Goal: Task Accomplishment & Management: Manage account settings

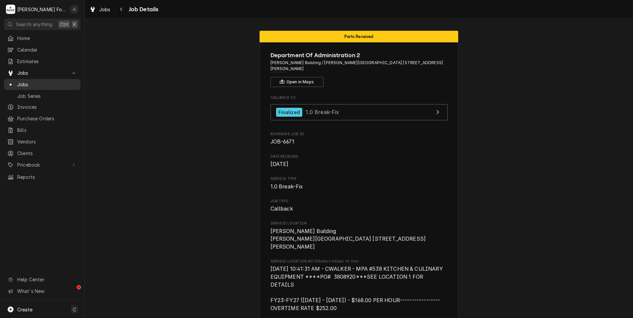
scroll to position [887, 0]
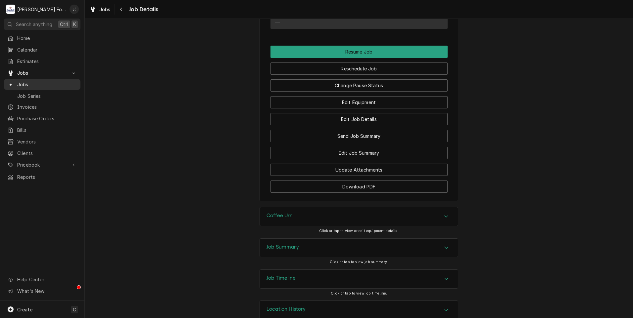
click at [35, 83] on span "Jobs" at bounding box center [47, 84] width 60 height 7
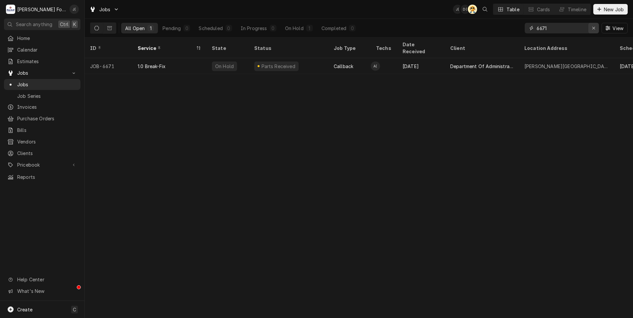
click at [593, 30] on icon "Erase input" at bounding box center [594, 28] width 4 height 5
click at [576, 29] on input "Dynamic Content Wrapper" at bounding box center [567, 28] width 62 height 11
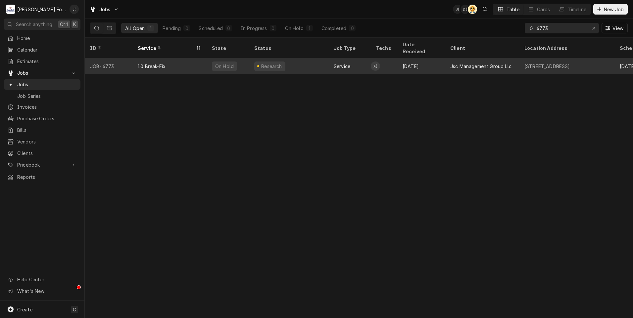
type input "6773"
click at [316, 60] on div "Research" at bounding box center [288, 66] width 79 height 16
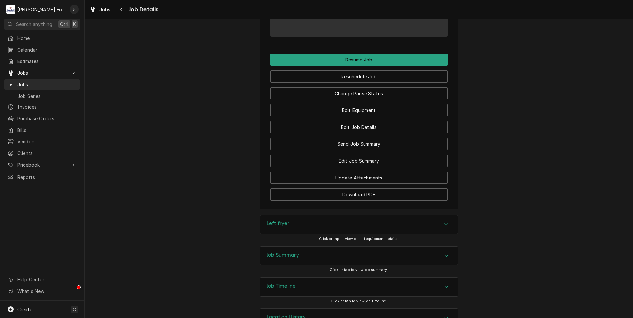
scroll to position [735, 0]
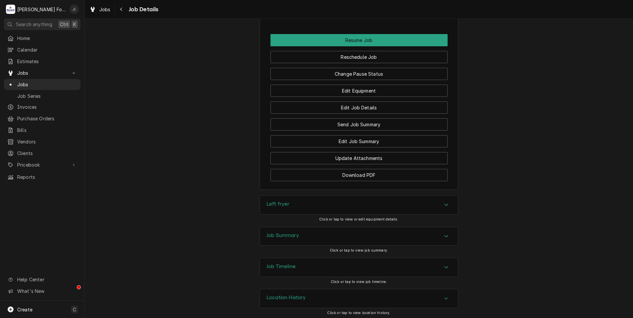
click at [269, 233] on h3 "Job Summary" at bounding box center [282, 236] width 32 height 6
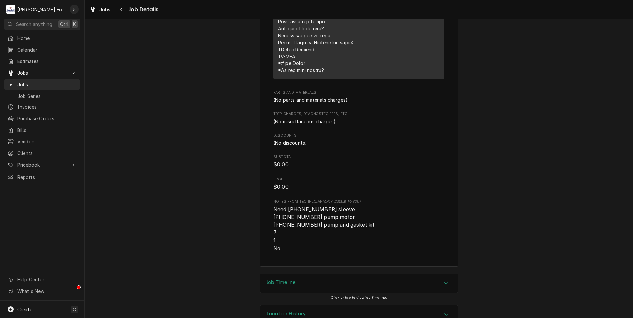
scroll to position [1265, 0]
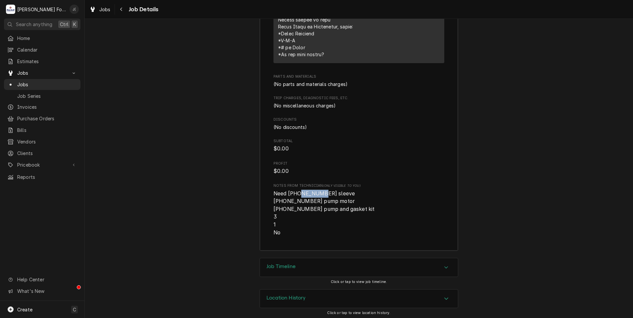
drag, startPoint x: 314, startPoint y: 190, endPoint x: 294, endPoint y: 188, distance: 19.9
click at [294, 190] on span "Need (3) 8160772 sleeve (1) 8261712 pump motor (1) 8263191 pump and gasket kit …" at bounding box center [358, 213] width 171 height 47
copy span "8160772"
click at [29, 162] on span "Pricebook" at bounding box center [42, 165] width 50 height 7
click at [38, 185] on span "Parts & Materials" at bounding box center [47, 188] width 60 height 7
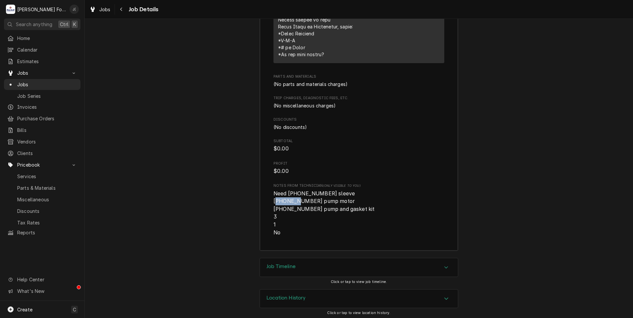
drag, startPoint x: 299, startPoint y: 199, endPoint x: 279, endPoint y: 199, distance: 20.2
click at [279, 199] on span "Need (3) 8160772 sleeve (1) 8261712 pump motor (1) 8263191 pump and gasket kit …" at bounding box center [323, 213] width 101 height 45
drag, startPoint x: 279, startPoint y: 199, endPoint x: 284, endPoint y: 197, distance: 6.0
copy span "8261712"
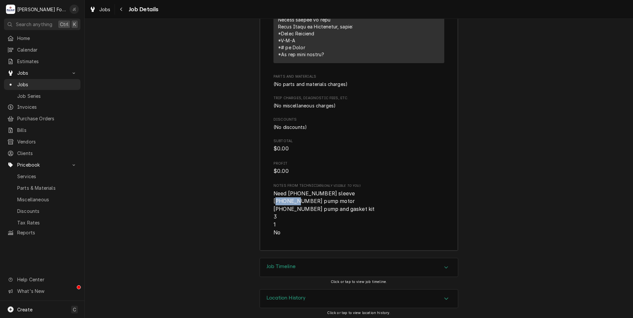
copy span "8261712"
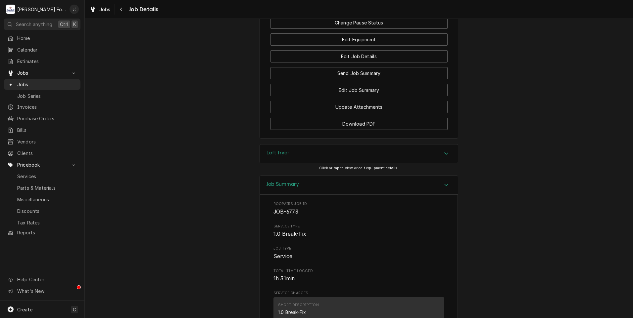
scroll to position [703, 0]
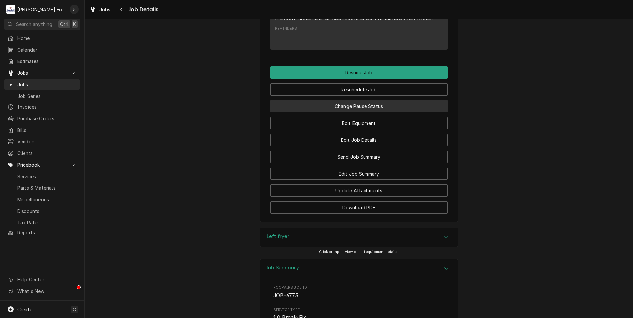
click at [341, 107] on button "Change Pause Status" at bounding box center [358, 106] width 177 height 12
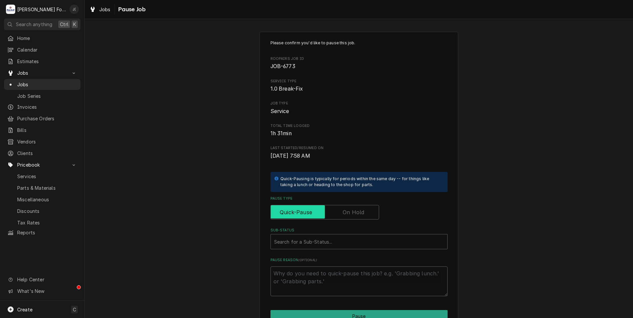
click at [359, 209] on label "Pause Type" at bounding box center [324, 212] width 109 height 15
click at [359, 209] on input "Pause Type" at bounding box center [324, 212] width 103 height 15
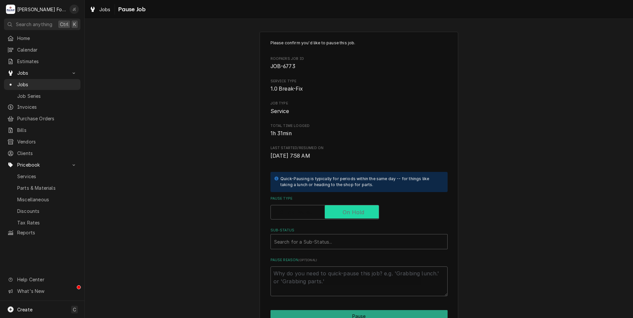
checkbox input "true"
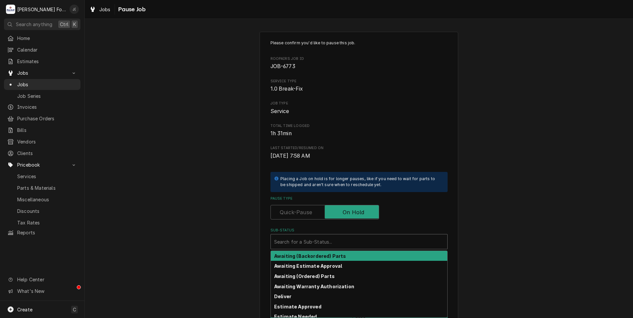
click at [333, 240] on div "Sub-Status" at bounding box center [359, 242] width 170 height 12
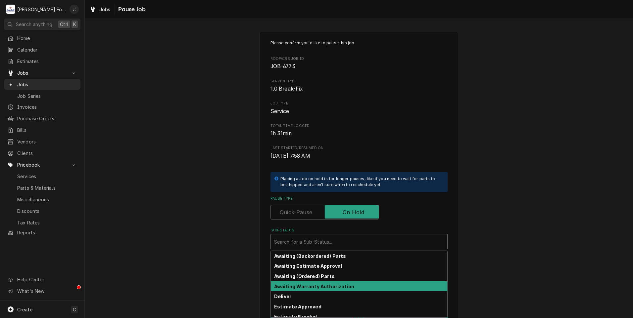
scroll to position [106, 0]
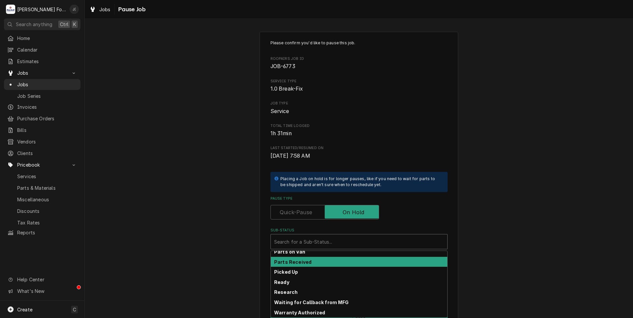
click at [324, 259] on div "Parts Received" at bounding box center [359, 262] width 176 height 10
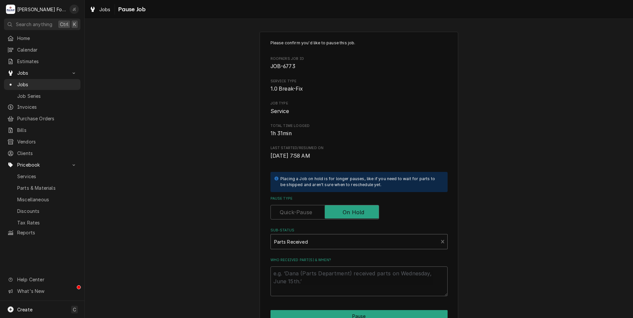
click at [326, 246] on div "Sub-Status" at bounding box center [354, 242] width 161 height 12
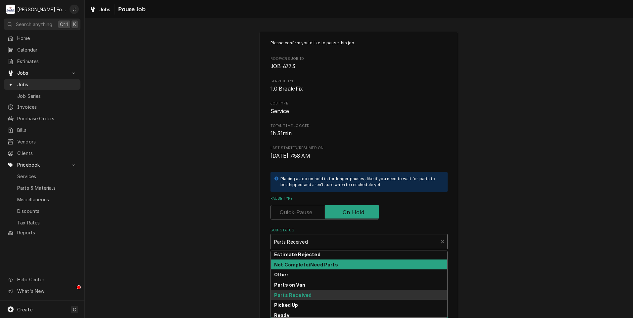
scroll to position [39, 0]
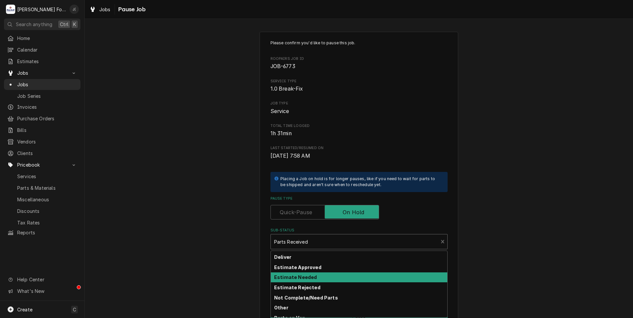
click at [311, 275] on div "Estimate Needed" at bounding box center [359, 278] width 176 height 10
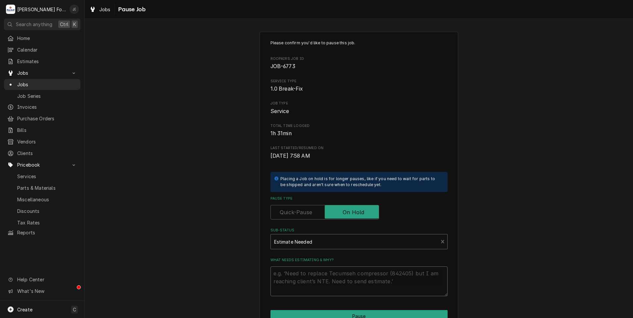
click at [311, 284] on textarea "What needs estimating & why?" at bounding box center [358, 282] width 177 height 30
type textarea "x"
type textarea "0"
type textarea "x"
type textarea "08"
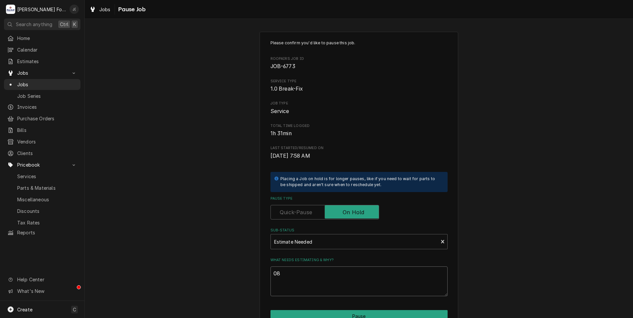
type textarea "x"
type textarea "08/"
type textarea "x"
type textarea "08/1"
type textarea "x"
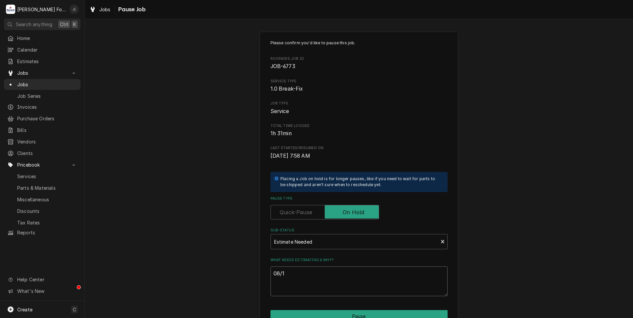
type textarea "08/13"
type textarea "x"
type textarea "08/13/"
type textarea "x"
type textarea "08/13/2"
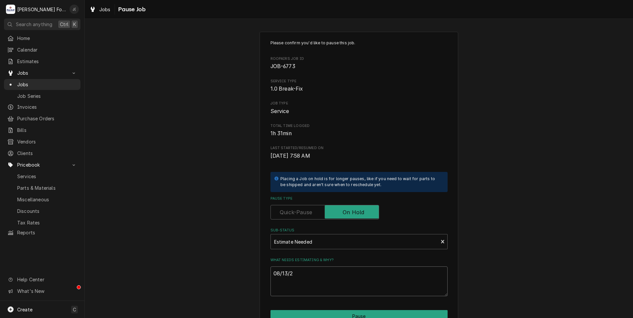
type textarea "x"
type textarea "08/13/20"
type textarea "x"
type textarea "08/13/202"
type textarea "x"
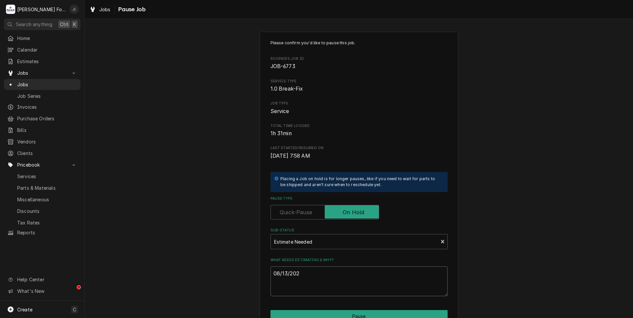
type textarea "08/13/2025"
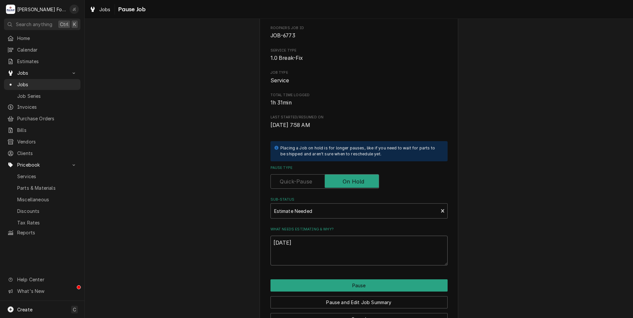
scroll to position [52, 0]
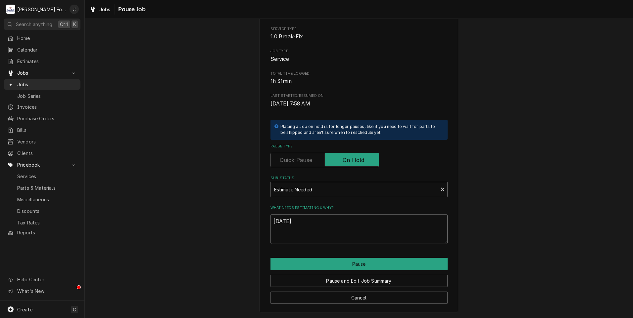
click at [158, 227] on div "Please confirm you'd like to pause this job. Roopairs Job ID JOB-6773 Service T…" at bounding box center [359, 146] width 548 height 345
type textarea "x"
type textarea "p"
type textarea "x"
type textarea "pr"
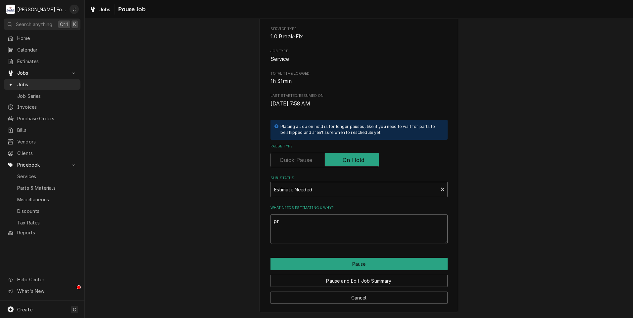
type textarea "x"
type textarea "pri"
type textarea "x"
type textarea "pric"
type textarea "x"
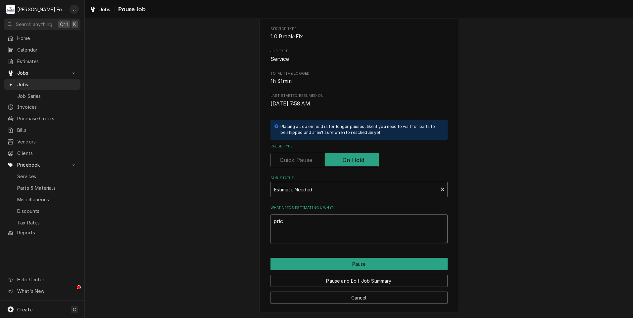
type textarea "price"
type textarea "x"
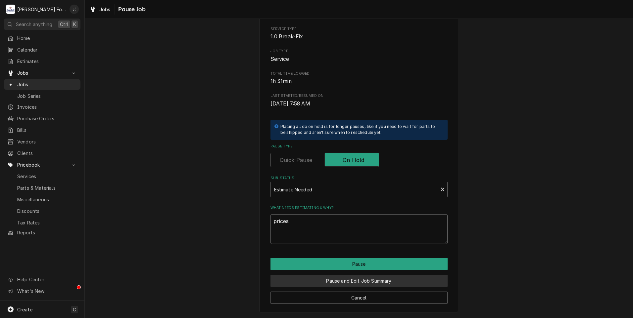
type textarea "prices"
click at [366, 279] on button "Pause and Edit Job Summary" at bounding box center [358, 281] width 177 height 12
type textarea "x"
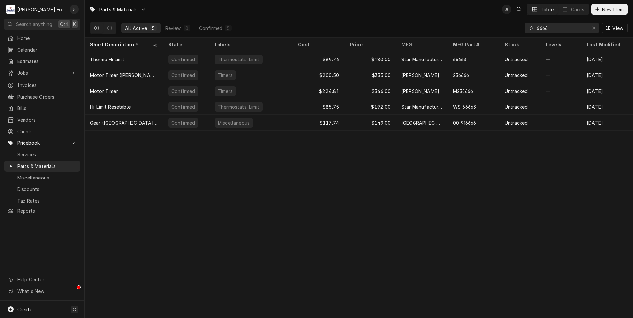
click at [594, 28] on icon "Erase input" at bounding box center [594, 28] width 4 height 5
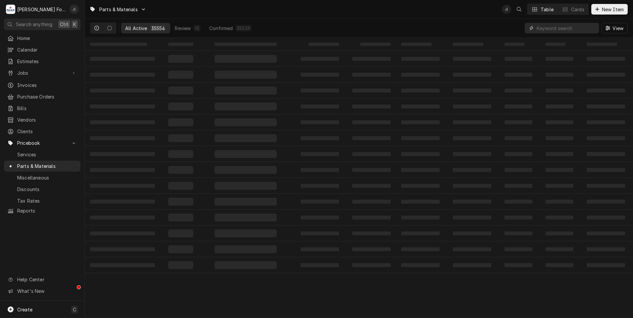
paste input "8160772"
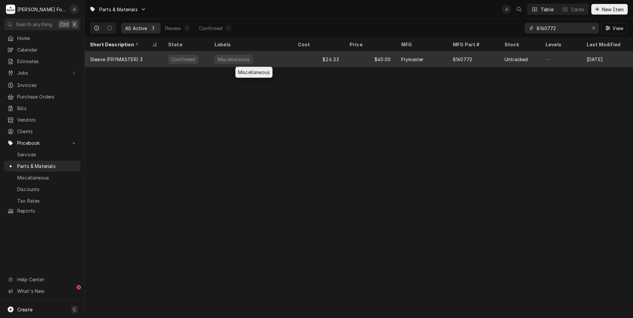
type input "8160772"
click at [275, 59] on div "Miscellaneous" at bounding box center [250, 59] width 83 height 16
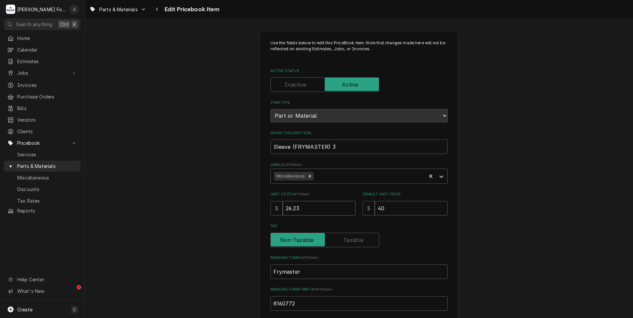
drag, startPoint x: 194, startPoint y: 200, endPoint x: 133, endPoint y: 198, distance: 60.2
click at [137, 198] on div "Use the fields below to edit this PriceBook item. Note that changes made here w…" at bounding box center [359, 259] width 548 height 466
type textarea "x"
type input "2"
type textarea "x"
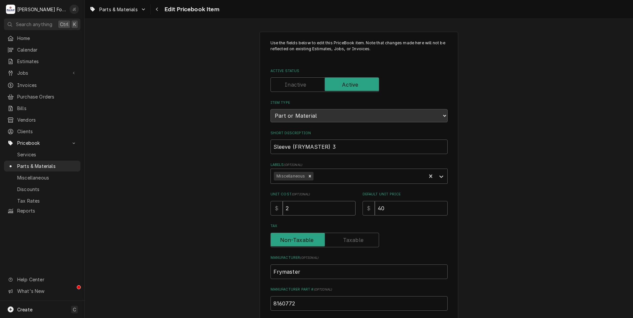
type input "23"
type textarea "x"
type input "23.7"
type textarea "x"
type input "23.75"
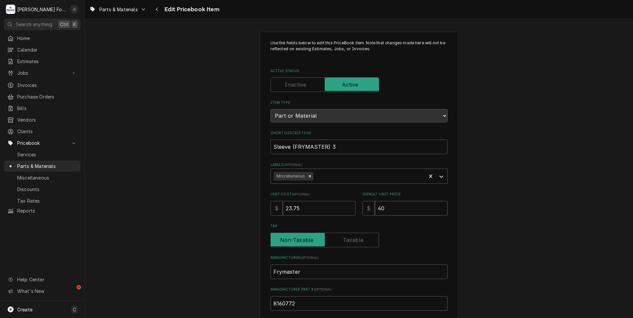
type textarea "x"
type input "4"
type textarea "x"
type input "47"
type textarea "x"
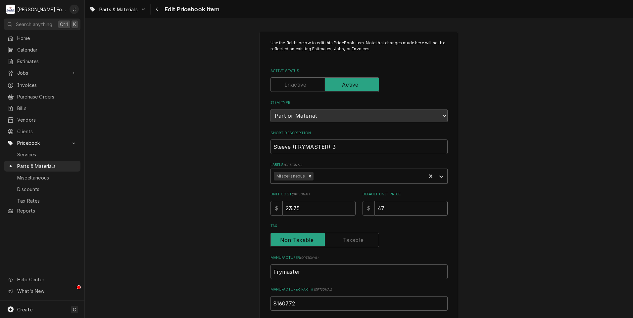
type input "47.0"
type textarea "x"
type input "47.00"
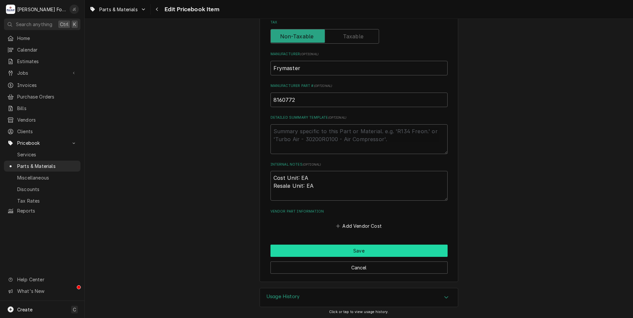
click at [362, 248] on button "Save" at bounding box center [358, 251] width 177 height 12
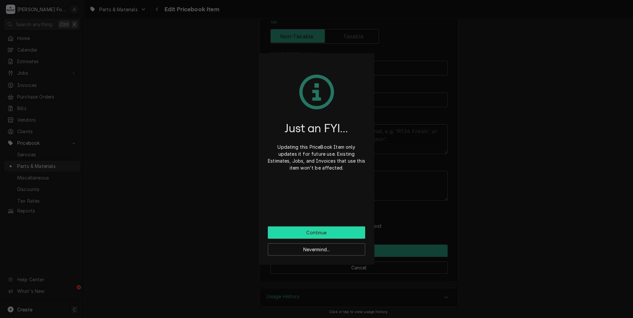
click at [337, 231] on button "Continue" at bounding box center [316, 233] width 97 height 12
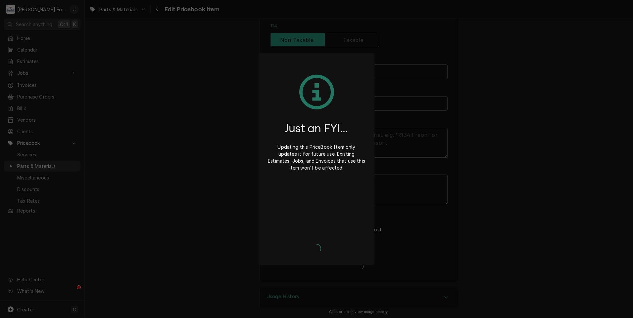
type textarea "x"
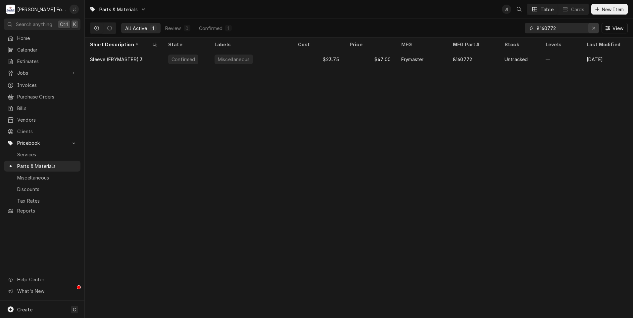
click at [593, 29] on icon "Erase input" at bounding box center [594, 28] width 4 height 5
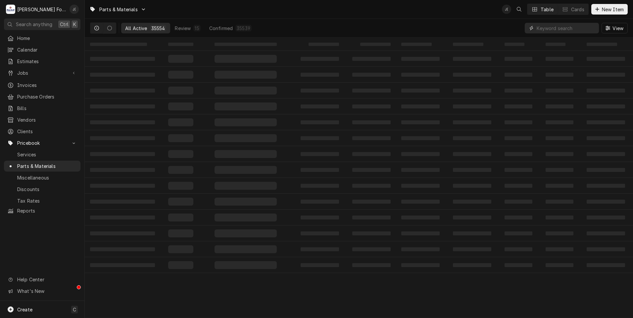
paste input "8261712"
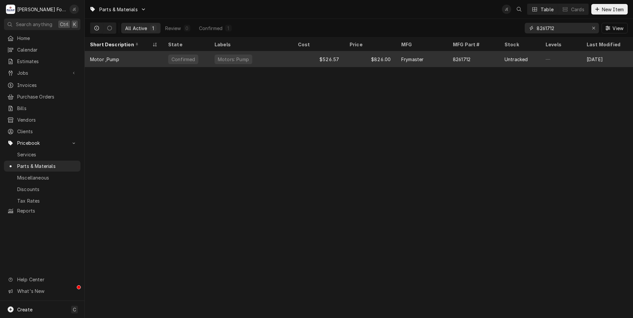
type input "8261712"
click at [272, 63] on div "Motors: Pump" at bounding box center [250, 59] width 83 height 16
click at [271, 63] on div "Motors: Pump" at bounding box center [250, 59] width 83 height 16
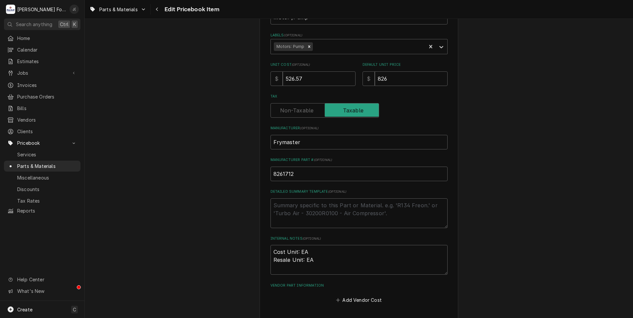
scroll to position [204, 0]
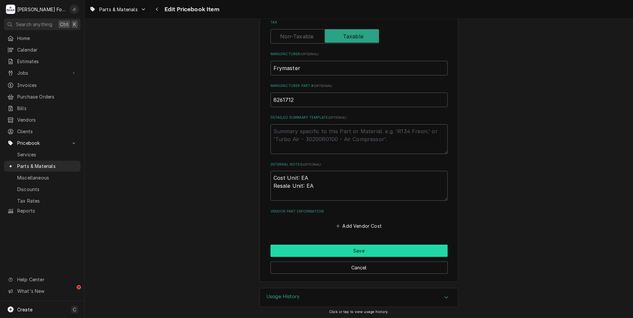
click at [333, 248] on button "Save" at bounding box center [358, 251] width 177 height 12
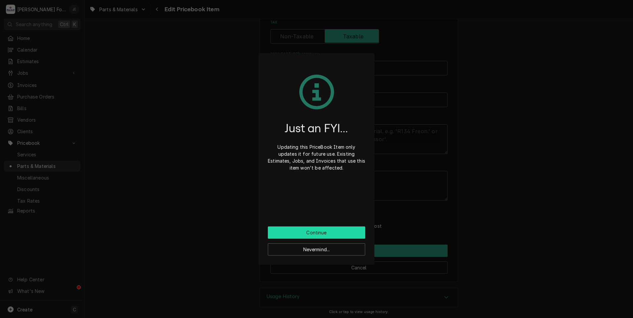
click at [326, 233] on button "Continue" at bounding box center [316, 233] width 97 height 12
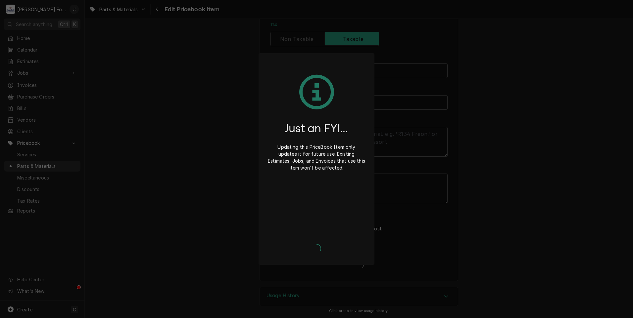
scroll to position [200, 0]
type textarea "x"
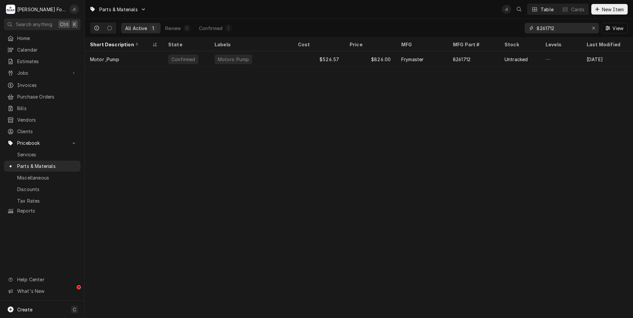
drag, startPoint x: 561, startPoint y: 30, endPoint x: 417, endPoint y: 36, distance: 144.4
click at [427, 36] on div "All Active 1 Review 0 Confirmed 1 8261712 View" at bounding box center [358, 28] width 537 height 19
drag, startPoint x: 565, startPoint y: 26, endPoint x: 508, endPoint y: 28, distance: 56.3
click at [508, 28] on div "All Active 1 Review 0 Confirmed 1 8263191 View" at bounding box center [358, 28] width 537 height 19
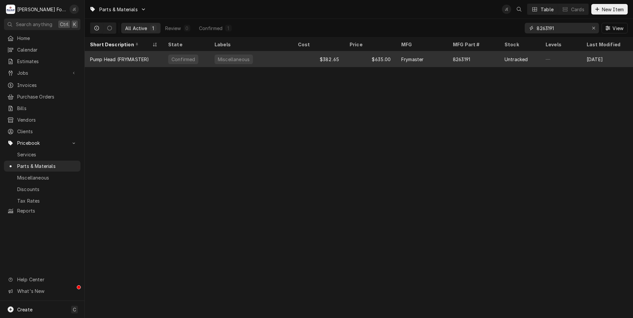
type input "8263191"
click at [489, 62] on div "8263191" at bounding box center [473, 59] width 52 height 16
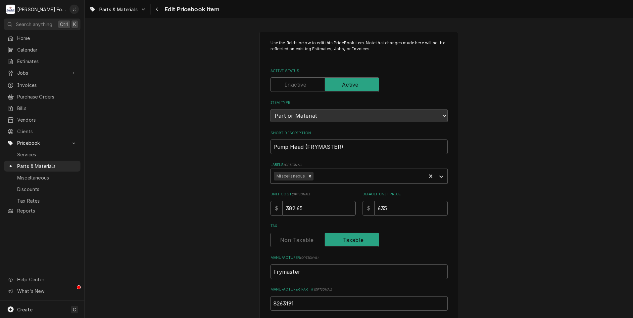
drag, startPoint x: 309, startPoint y: 208, endPoint x: 173, endPoint y: 205, distance: 135.7
click at [172, 201] on div "Use the fields below to edit this PriceBook item. Note that changes made here w…" at bounding box center [359, 259] width 548 height 466
type textarea "x"
type input "3"
type textarea "x"
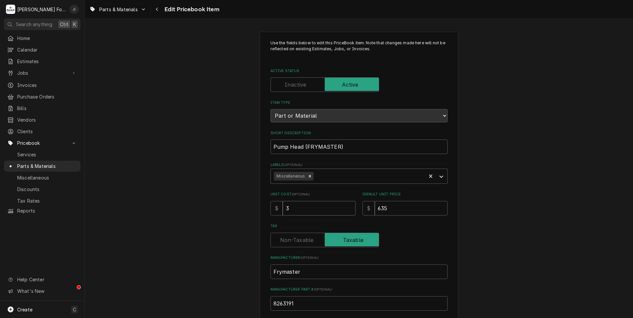
type input "30"
type textarea "x"
type input "303"
type textarea "x"
type input "303.8"
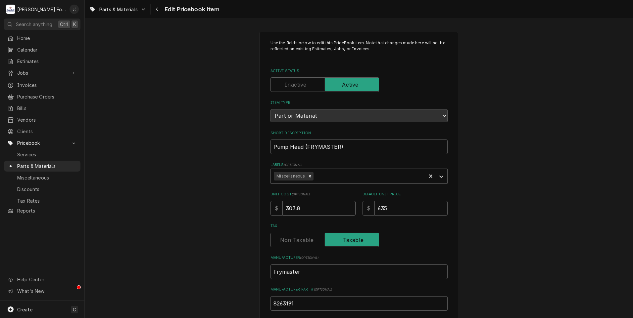
type textarea "x"
type input "303.85"
type textarea "x"
type input "6"
type textarea "x"
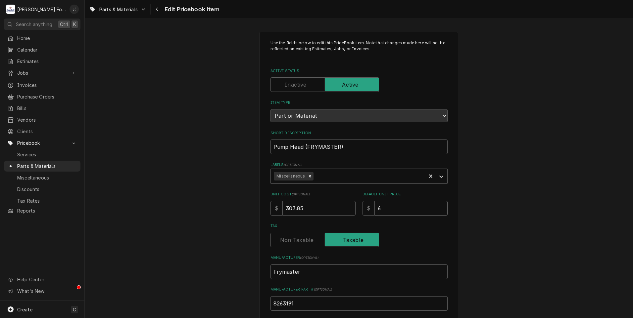
type input "66"
type textarea "x"
type input "667"
type textarea "x"
type input "667.0"
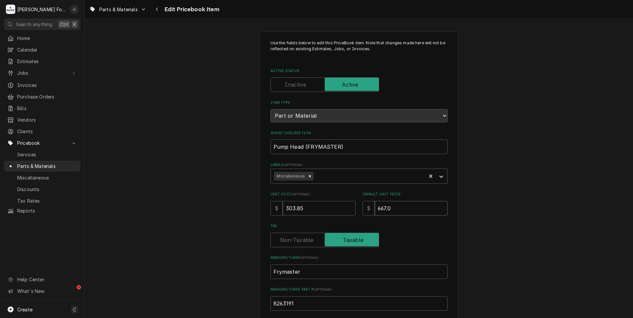
type textarea "x"
type input "667.00"
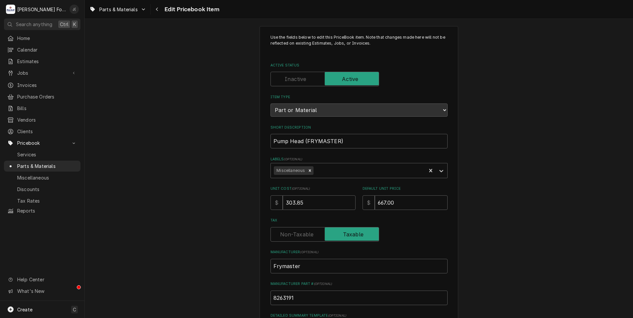
scroll to position [204, 0]
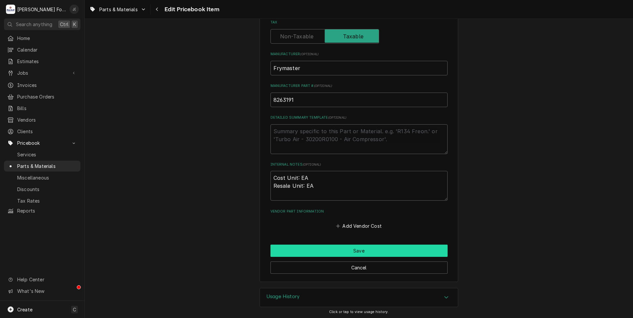
click at [331, 253] on button "Save" at bounding box center [358, 251] width 177 height 12
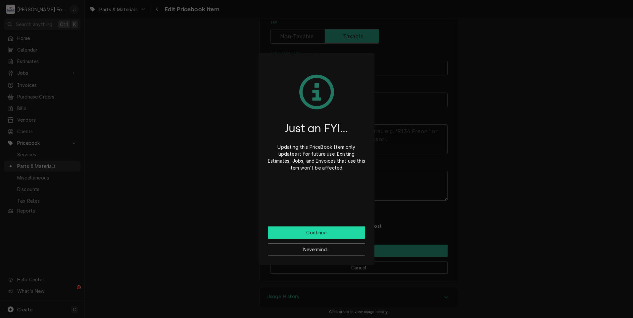
click at [325, 234] on button "Continue" at bounding box center [316, 233] width 97 height 12
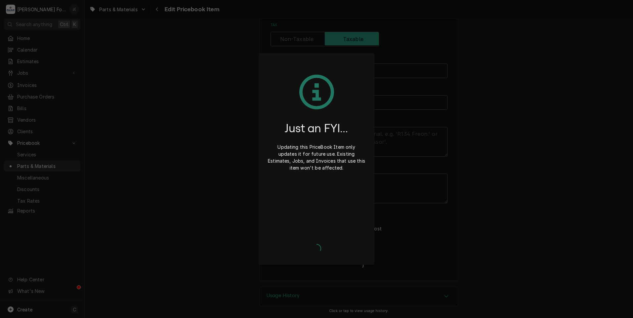
scroll to position [200, 0]
type textarea "x"
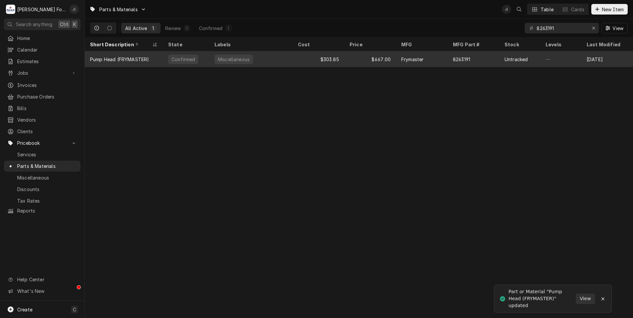
click at [258, 60] on div "Miscellaneous" at bounding box center [250, 59] width 83 height 16
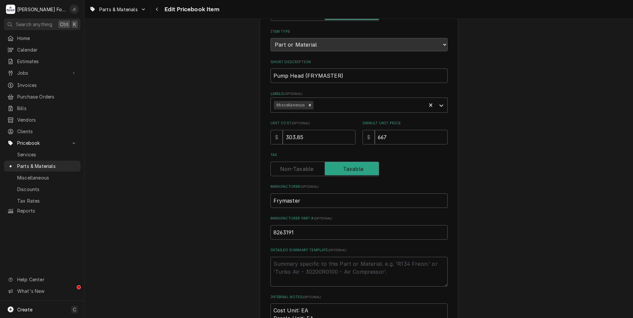
scroll to position [165, 0]
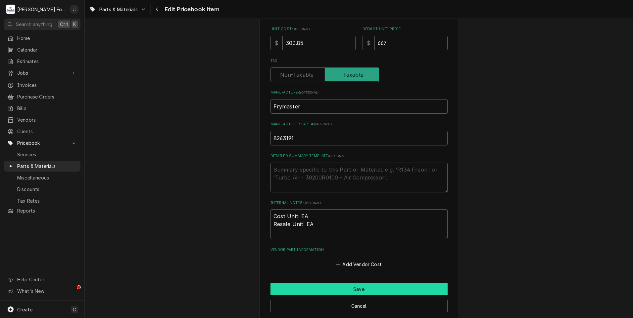
click at [293, 291] on button "Save" at bounding box center [358, 289] width 177 height 12
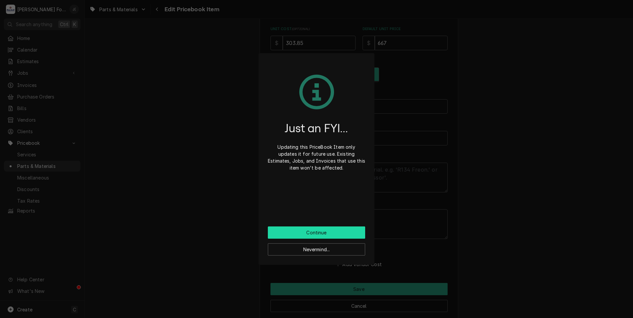
click at [306, 229] on button "Continue" at bounding box center [316, 233] width 97 height 12
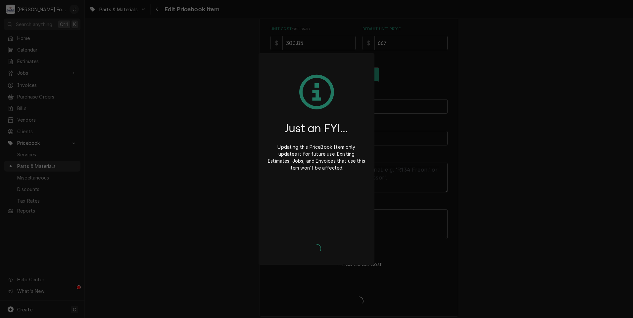
type textarea "x"
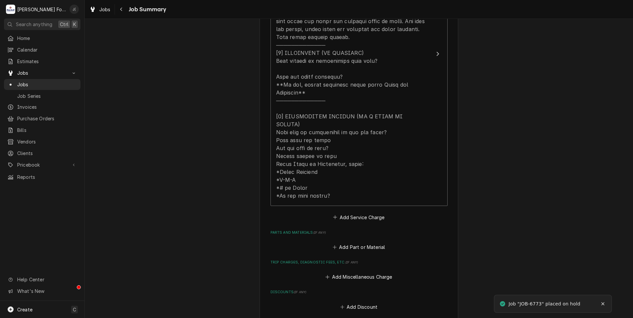
scroll to position [397, 0]
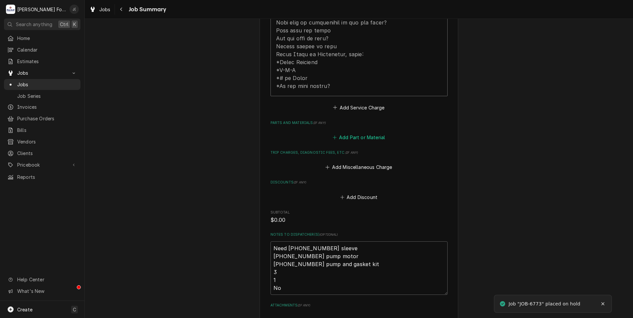
click at [364, 133] on button "Add Part or Material" at bounding box center [358, 137] width 55 height 9
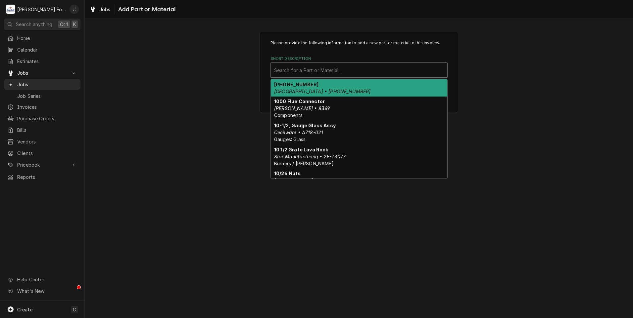
click at [291, 69] on div "Short Description" at bounding box center [359, 70] width 170 height 12
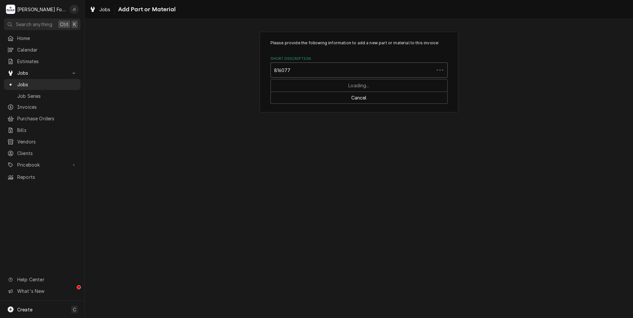
type input "8160772"
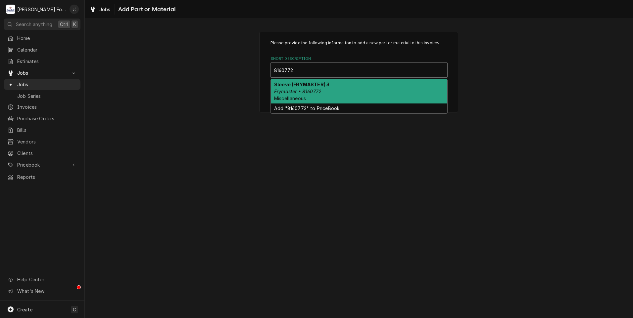
click at [296, 86] on strong "Sleeve (FRYMASTER) 3" at bounding box center [301, 85] width 55 height 6
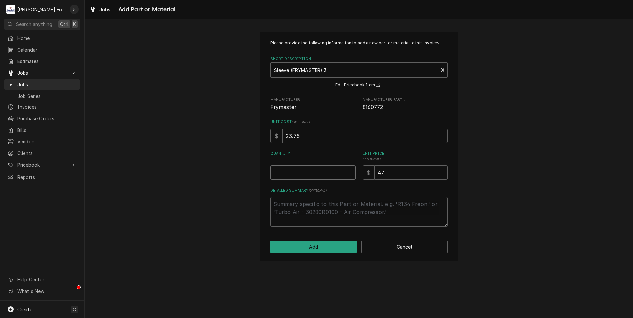
click at [302, 173] on input "Quantity" at bounding box center [312, 172] width 85 height 15
type textarea "x"
type input "3"
click at [302, 245] on button "Add" at bounding box center [313, 247] width 86 height 12
type textarea "x"
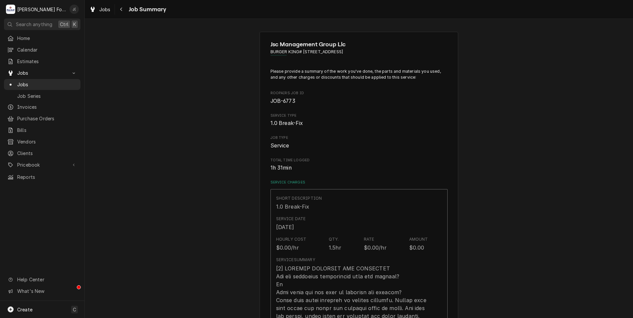
scroll to position [397, 0]
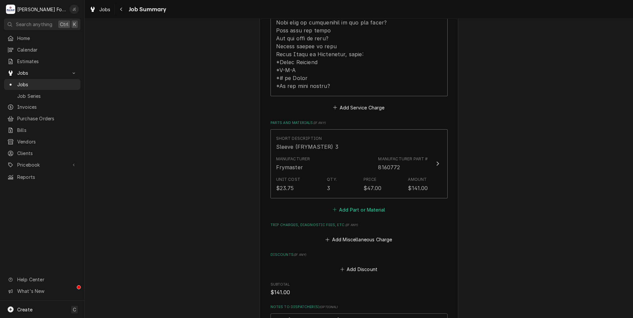
click at [366, 205] on button "Add Part or Material" at bounding box center [358, 209] width 55 height 9
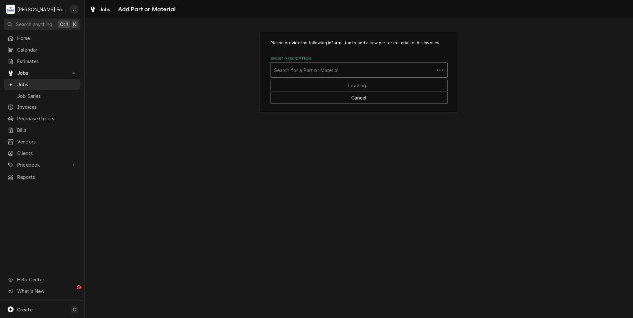
click at [360, 70] on div "Short Description" at bounding box center [352, 70] width 157 height 12
type input "8261712"
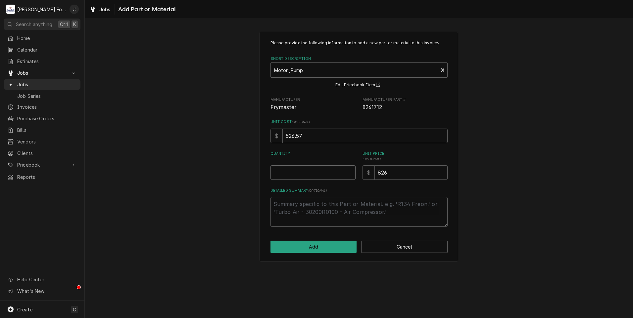
click at [306, 172] on input "Quantity" at bounding box center [312, 172] width 85 height 15
type textarea "x"
type input "1"
click at [324, 252] on button "Add" at bounding box center [313, 247] width 86 height 12
type textarea "x"
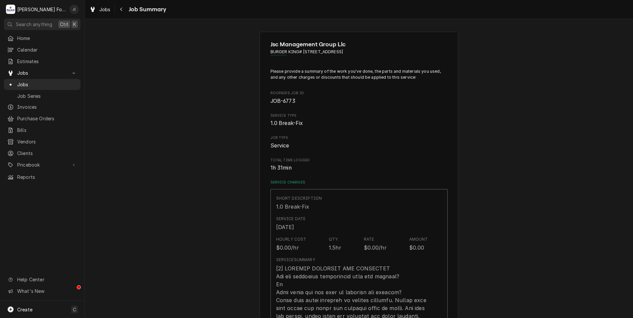
scroll to position [397, 0]
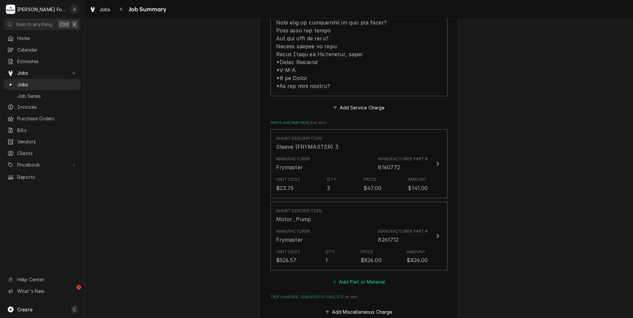
click at [366, 278] on button "Add Part or Material" at bounding box center [358, 282] width 55 height 9
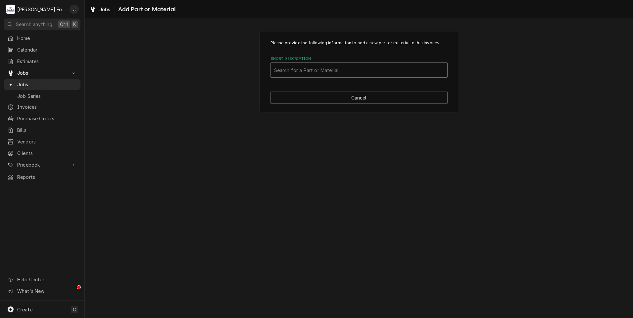
click at [324, 67] on div "Short Description" at bounding box center [359, 70] width 170 height 12
type input "8263191"
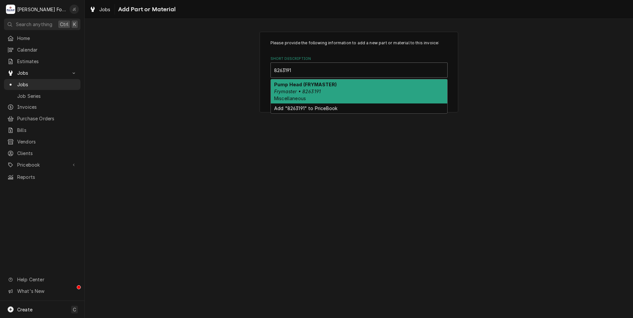
click at [304, 89] on em "Frymaster • 8263191" at bounding box center [297, 92] width 47 height 6
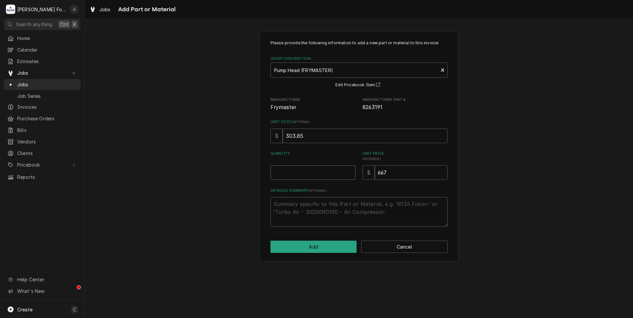
click at [297, 172] on input "Quantity" at bounding box center [312, 172] width 85 height 15
type textarea "x"
type input "1"
click at [324, 244] on button "Add" at bounding box center [313, 247] width 86 height 12
type textarea "x"
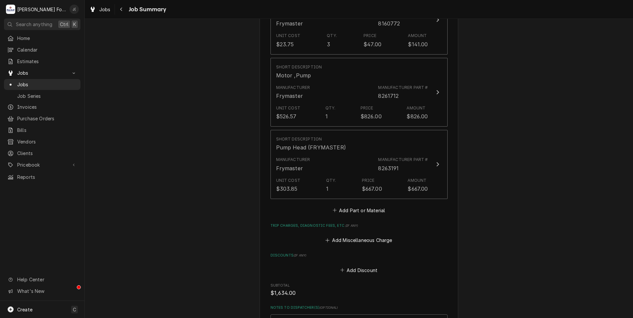
scroll to position [563, 0]
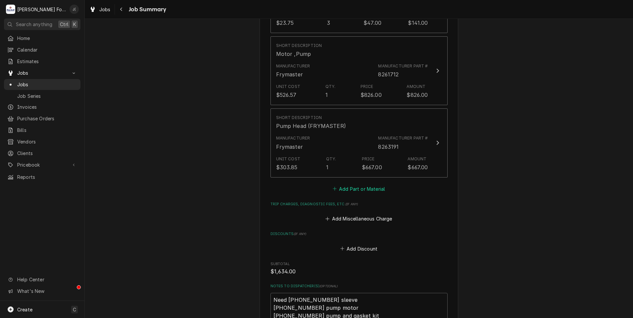
click at [350, 184] on button "Add Part or Material" at bounding box center [358, 188] width 55 height 9
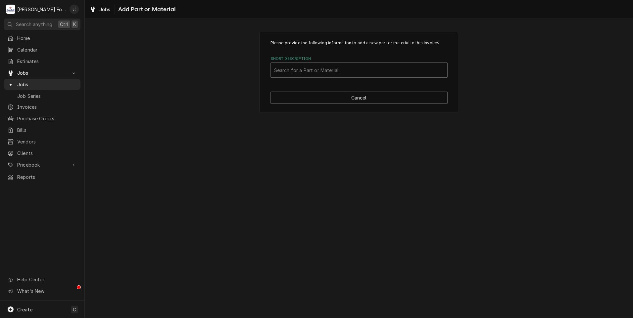
click at [319, 60] on label "Short Description" at bounding box center [358, 58] width 177 height 5
click at [313, 67] on div "Short Description" at bounding box center [359, 70] width 170 height 12
type input "ssdt"
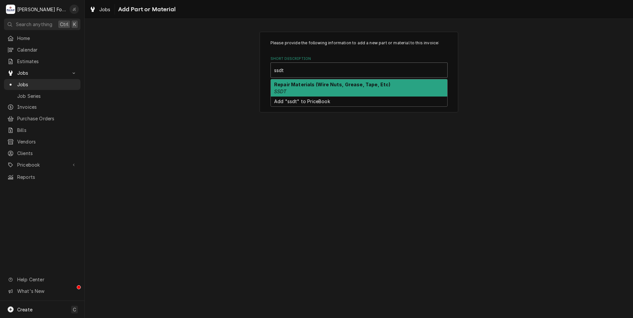
click at [314, 85] on strong "Repair Materials (Wire Nuts, Grease, Tape, Etc)" at bounding box center [332, 85] width 116 height 6
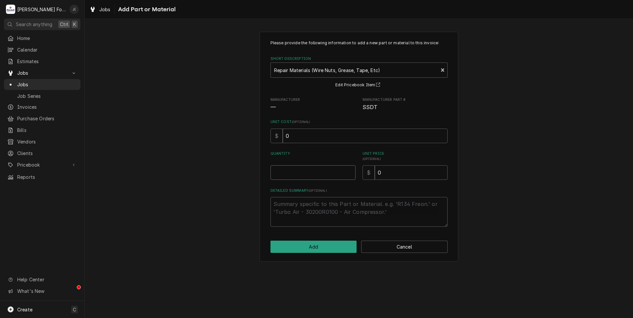
click at [321, 171] on input "Quantity" at bounding box center [312, 172] width 85 height 15
type textarea "x"
type input "1"
type textarea "x"
type input "2"
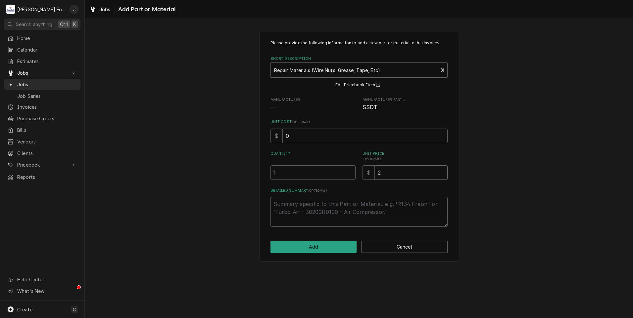
type textarea "x"
type input "20"
click at [332, 246] on button "Add" at bounding box center [313, 247] width 86 height 12
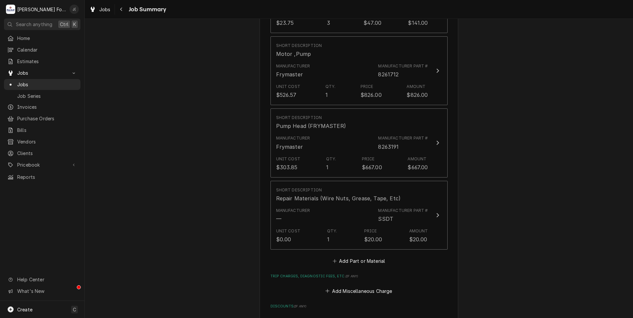
scroll to position [780, 0]
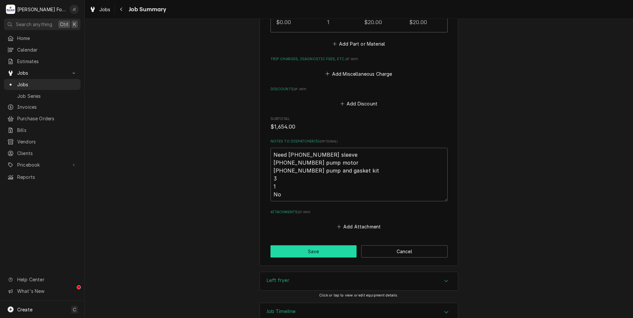
click at [279, 246] on button "Save" at bounding box center [313, 252] width 86 height 12
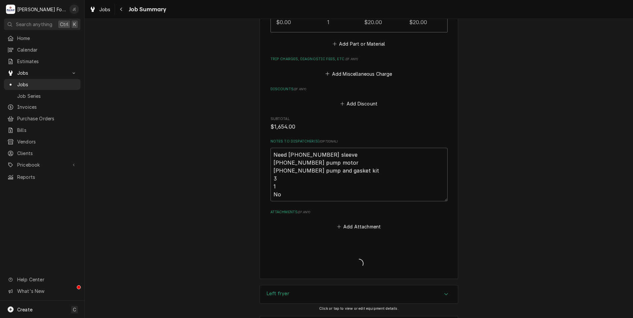
type textarea "x"
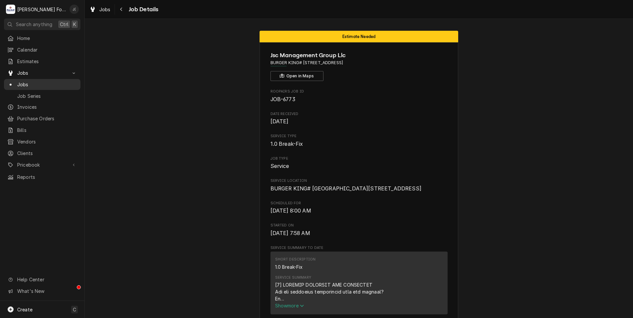
click at [32, 81] on span "Jobs" at bounding box center [47, 84] width 60 height 7
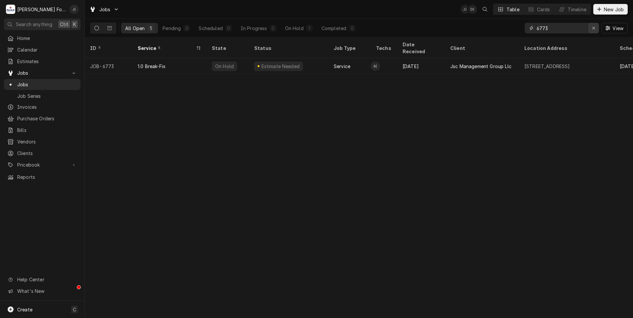
click at [593, 30] on icon "Erase input" at bounding box center [594, 28] width 4 height 5
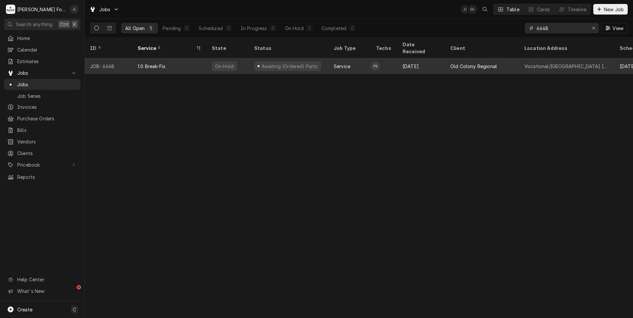
type input "6648"
click at [323, 64] on div "Awaiting (Ordered) Parts" at bounding box center [288, 66] width 79 height 16
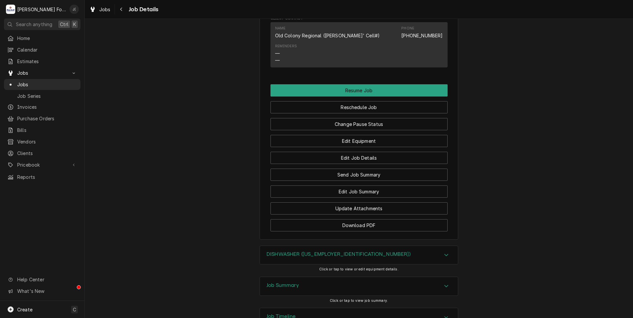
scroll to position [664, 0]
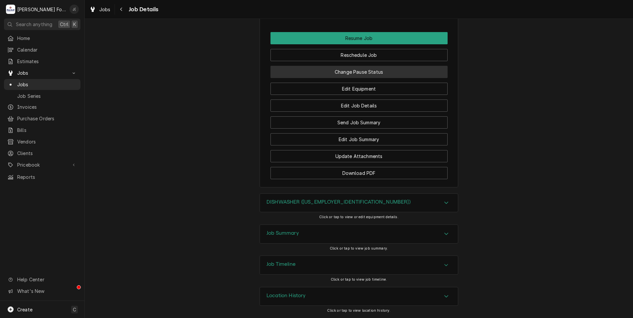
click at [383, 74] on button "Change Pause Status" at bounding box center [358, 72] width 177 height 12
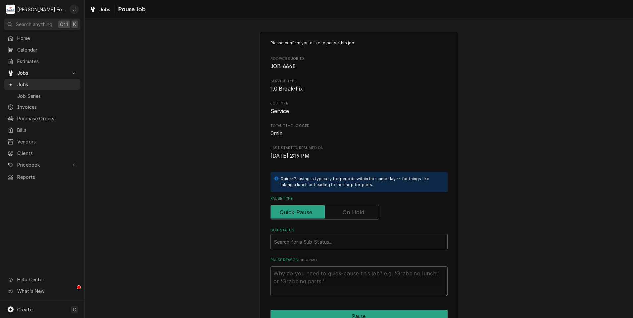
click at [355, 211] on label "Pause Type" at bounding box center [324, 212] width 109 height 15
click at [355, 211] on input "Pause Type" at bounding box center [324, 212] width 103 height 15
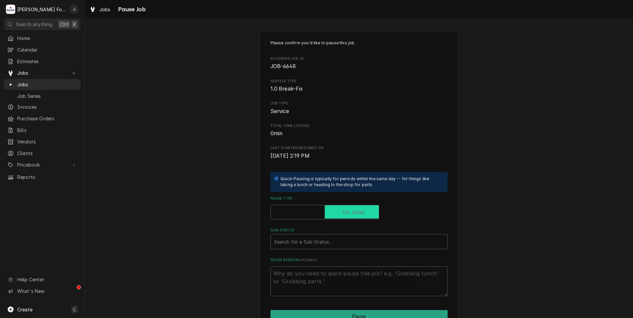
checkbox input "true"
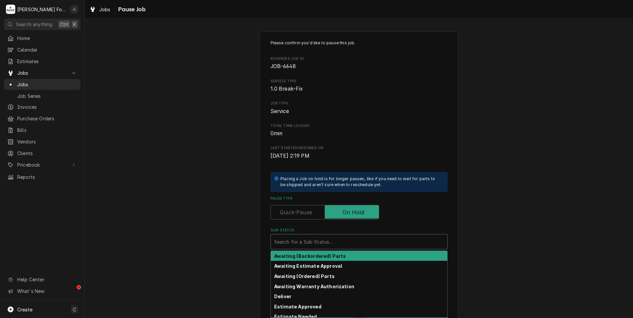
click at [346, 240] on div "Sub-Status" at bounding box center [359, 242] width 170 height 12
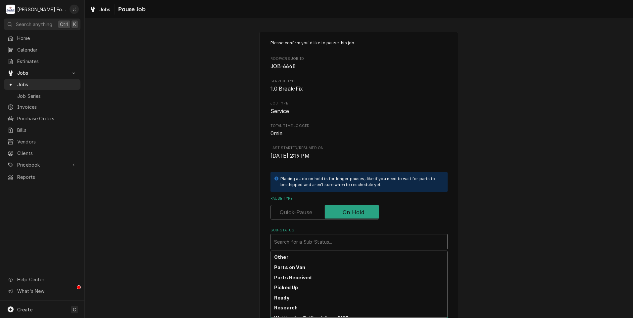
scroll to position [106, 0]
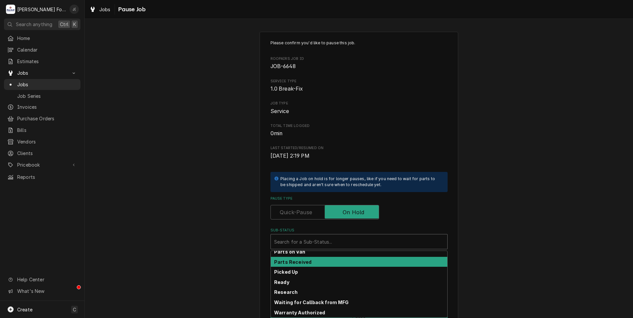
click at [311, 262] on div "Parts Received" at bounding box center [359, 262] width 176 height 10
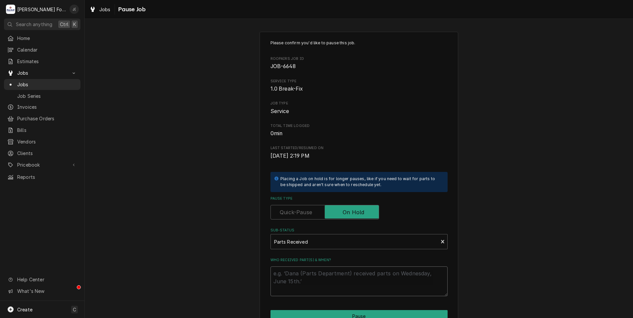
click at [312, 286] on textarea "Who received part(s) & when?" at bounding box center [358, 282] width 177 height 30
type textarea "x"
type textarea "0"
type textarea "x"
type textarea "08"
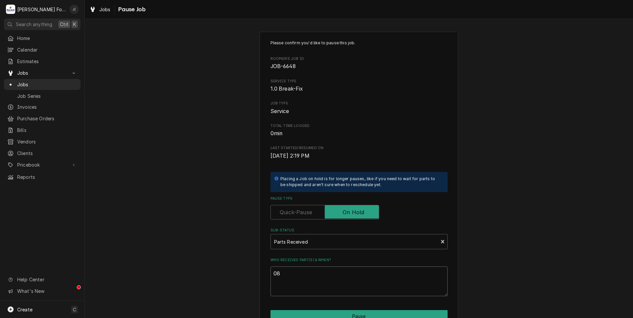
type textarea "x"
type textarea "08/"
type textarea "x"
type textarea "08/1"
type textarea "x"
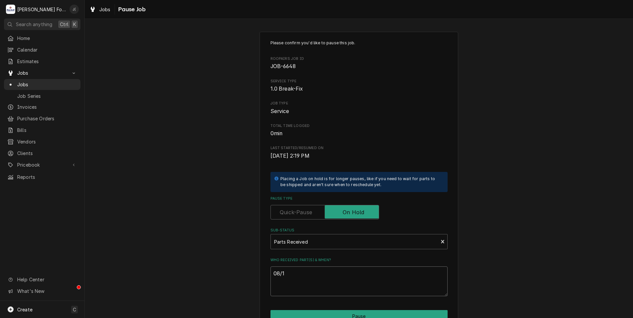
type textarea "08/13"
type textarea "x"
type textarea "08/13/"
type textarea "x"
type textarea "08/13/2"
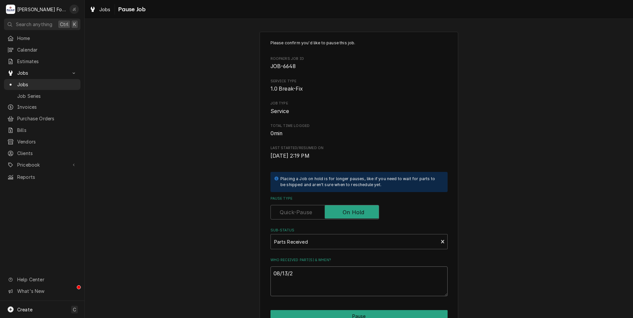
type textarea "x"
type textarea "08/13/20"
type textarea "x"
type textarea "08/13/202"
type textarea "x"
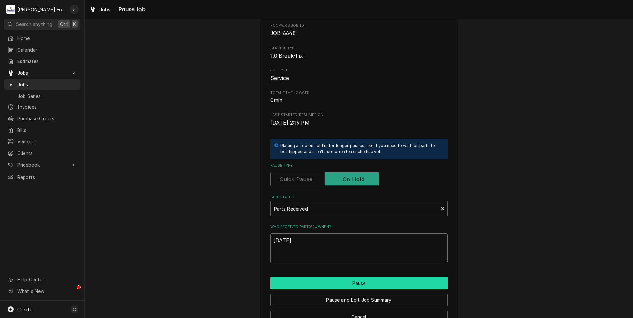
scroll to position [52, 0]
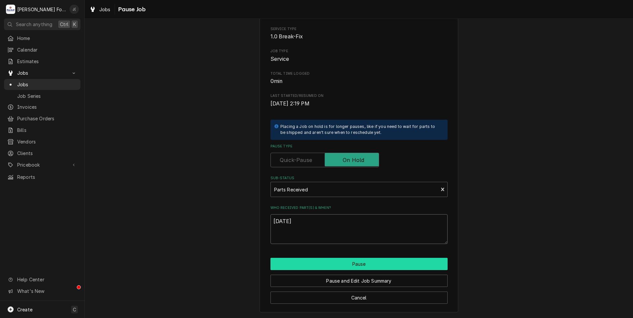
type textarea "[DATE]"
click at [331, 265] on button "Pause" at bounding box center [358, 264] width 177 height 12
type textarea "x"
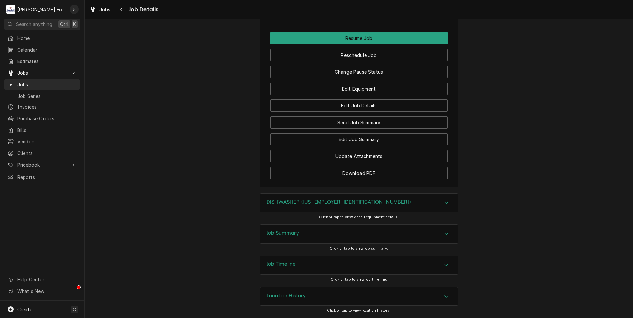
scroll to position [664, 0]
click at [281, 175] on button "Download PDF" at bounding box center [358, 173] width 177 height 12
click at [33, 81] on span "Jobs" at bounding box center [47, 84] width 60 height 7
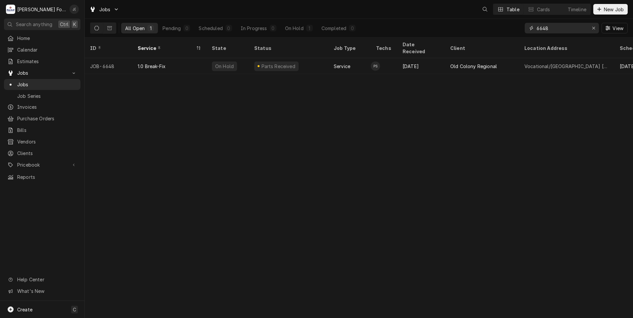
click at [595, 28] on icon "Erase input" at bounding box center [594, 28] width 4 height 5
click at [581, 29] on input "Dynamic Content Wrapper" at bounding box center [567, 28] width 62 height 11
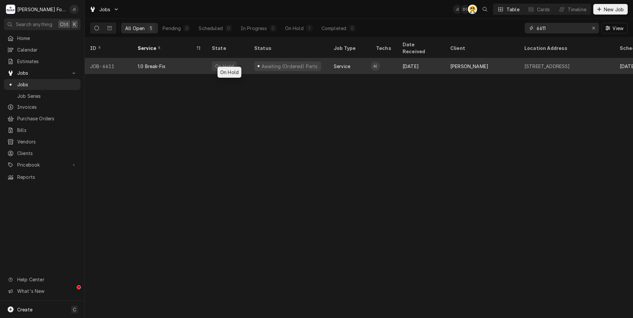
type input "6611"
click at [248, 59] on div "On Hold" at bounding box center [228, 66] width 42 height 16
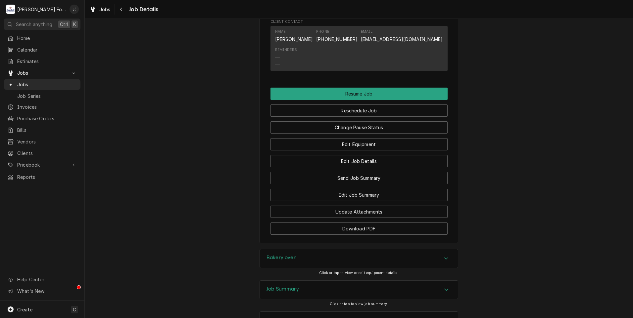
scroll to position [758, 0]
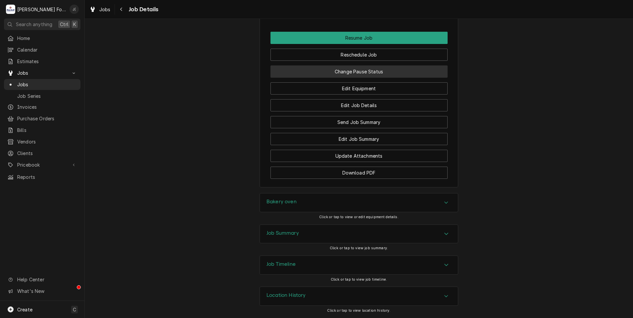
click at [373, 69] on button "Change Pause Status" at bounding box center [358, 72] width 177 height 12
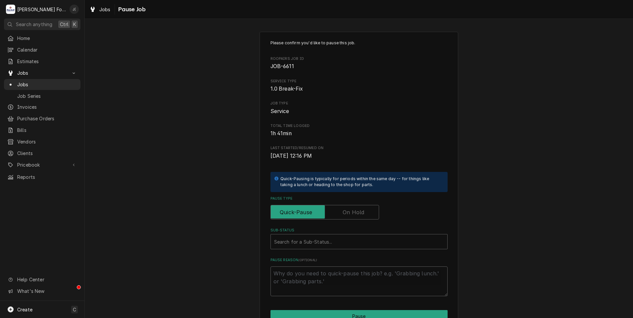
click at [352, 213] on label "Pause Type" at bounding box center [324, 212] width 109 height 15
click at [352, 213] on input "Pause Type" at bounding box center [324, 212] width 103 height 15
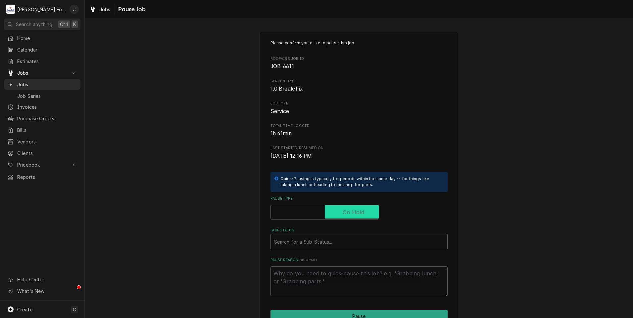
checkbox input "true"
click at [332, 240] on div "Sub-Status" at bounding box center [359, 242] width 170 height 12
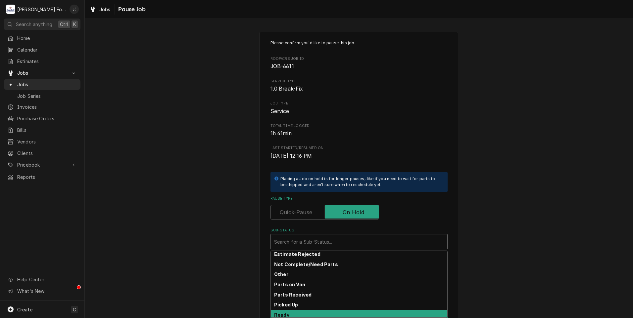
scroll to position [106, 0]
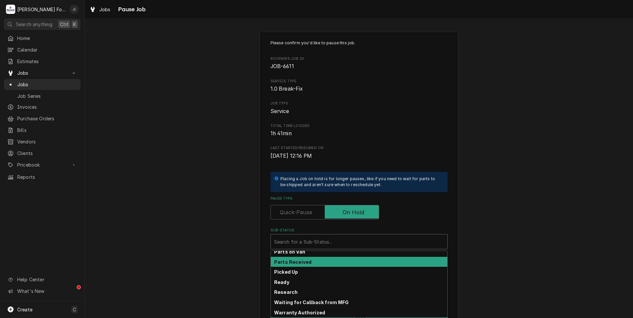
click at [303, 262] on strong "Parts Received" at bounding box center [292, 262] width 37 height 6
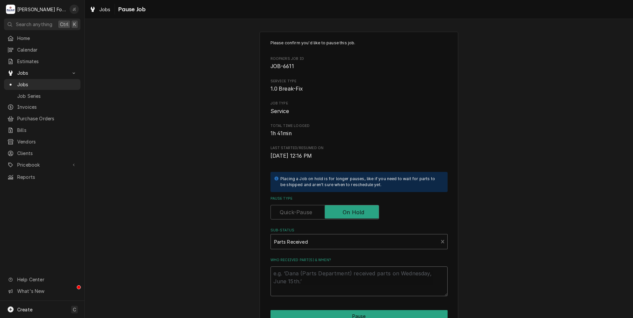
click at [307, 278] on textarea "Who received part(s) & when?" at bounding box center [358, 282] width 177 height 30
type textarea "x"
type textarea "0"
type textarea "x"
type textarea "08"
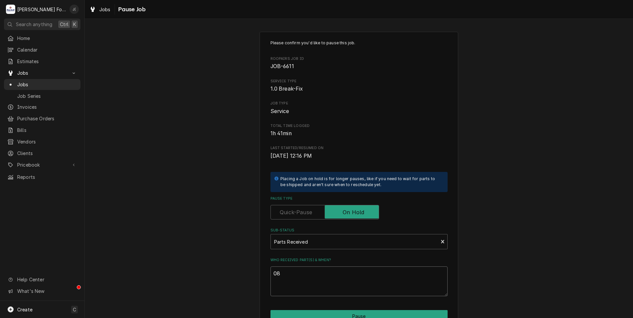
type textarea "x"
type textarea "08/"
type textarea "x"
type textarea "08/1"
type textarea "x"
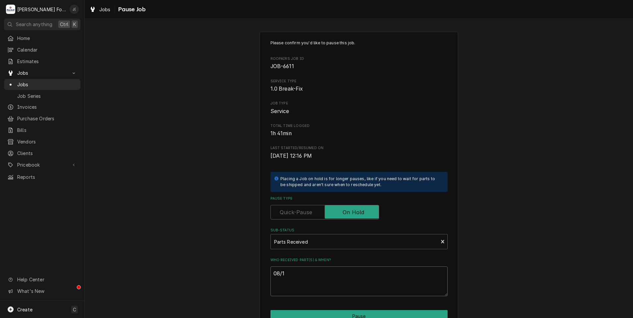
type textarea "08/13"
type textarea "x"
type textarea "08/13/"
type textarea "x"
type textarea "08/13/2"
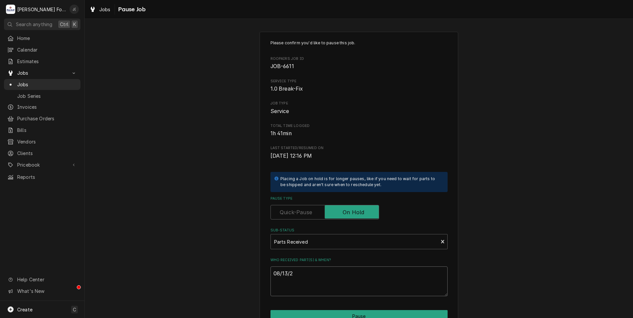
type textarea "x"
type textarea "08/13/20"
type textarea "x"
type textarea "08/13/202"
type textarea "x"
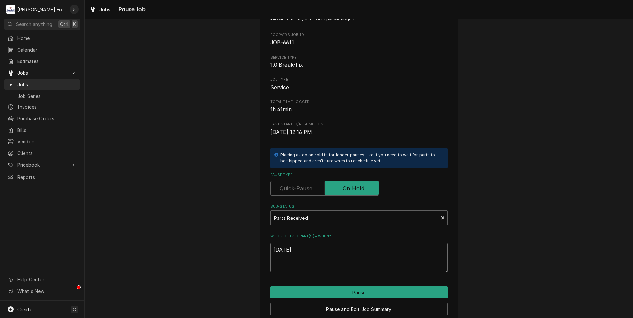
scroll to position [52, 0]
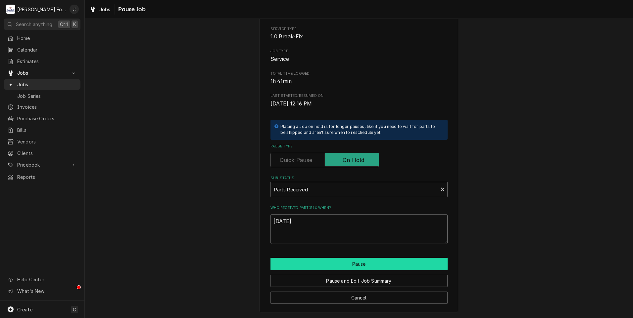
type textarea "08/13/2025"
click at [363, 265] on button "Pause" at bounding box center [358, 264] width 177 height 12
type textarea "x"
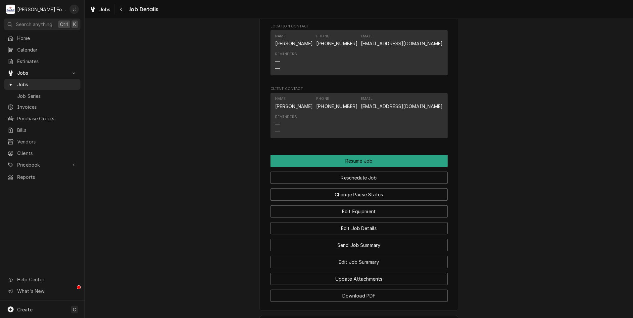
scroll to position [728, 0]
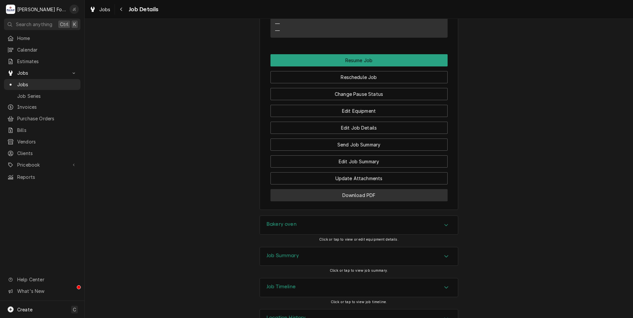
click at [357, 202] on button "Download PDF" at bounding box center [358, 195] width 177 height 12
